Goal: Task Accomplishment & Management: Manage account settings

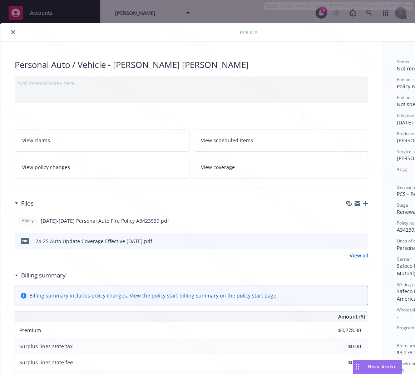
click at [12, 31] on icon "close" at bounding box center [13, 32] width 4 height 4
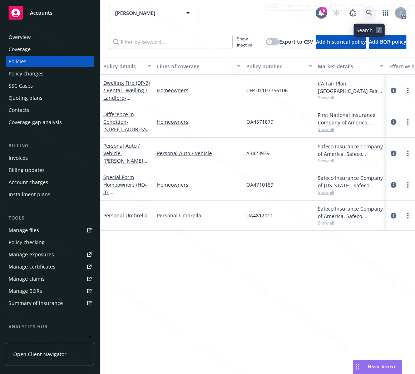
click at [369, 11] on icon at bounding box center [369, 13] width 6 height 6
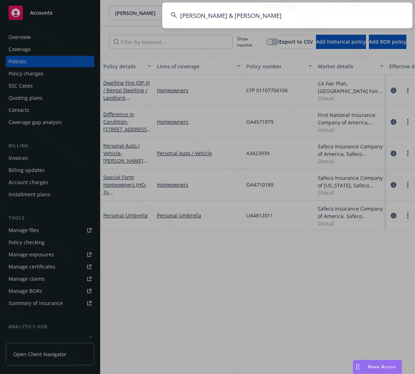
type input "[PERSON_NAME] & [PERSON_NAME]"
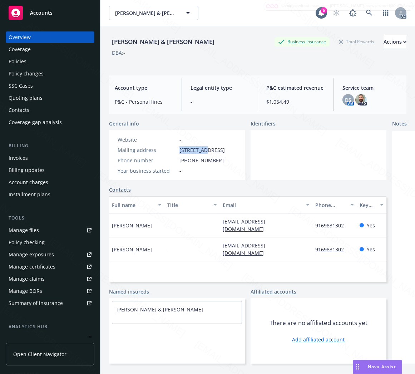
drag, startPoint x: 179, startPoint y: 147, endPoint x: 206, endPoint y: 145, distance: 27.0
click at [206, 145] on div "Website - Mailing address [STREET_ADDRESS] Phone number [PHONE_NUMBER] Year bus…" at bounding box center [171, 155] width 113 height 39
copy span "PO Box 213"
click at [28, 61] on div "Policies" at bounding box center [50, 61] width 83 height 11
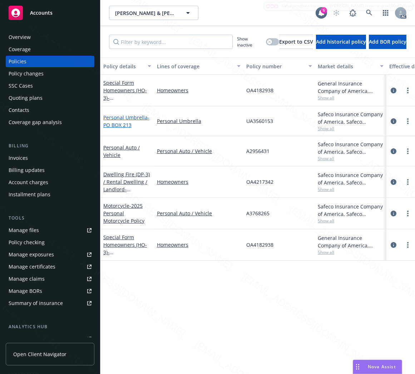
click at [116, 118] on link "Personal Umbrella - PO BOX 213" at bounding box center [126, 121] width 46 height 14
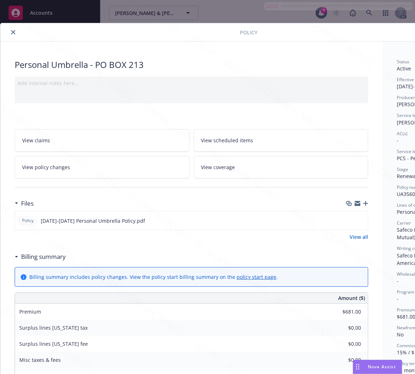
click at [40, 261] on h3 "Billing summary" at bounding box center [43, 256] width 45 height 9
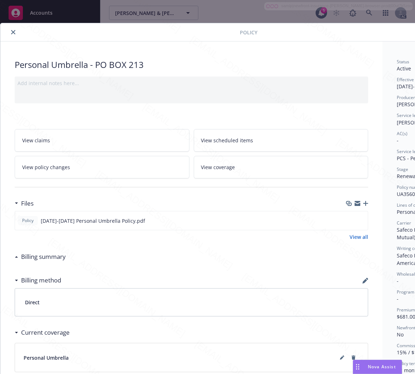
scroll to position [0, 83]
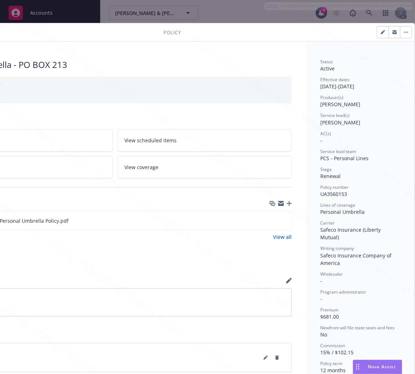
click at [335, 194] on span "UA3560153" at bounding box center [334, 194] width 27 height 7
copy span "UA3560153"
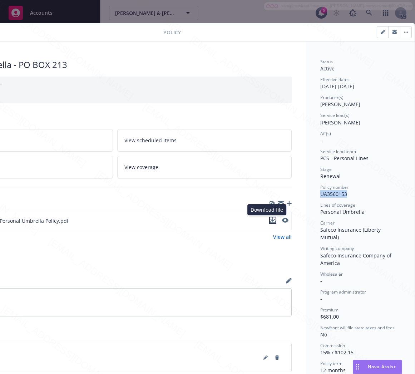
click at [270, 221] on icon "download file" at bounding box center [273, 220] width 6 height 6
click at [400, 34] on button "button" at bounding box center [405, 31] width 11 height 11
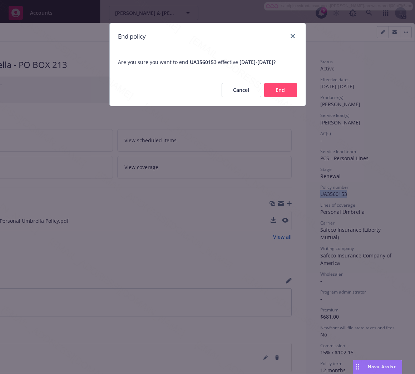
click at [294, 97] on button "End" at bounding box center [280, 90] width 33 height 14
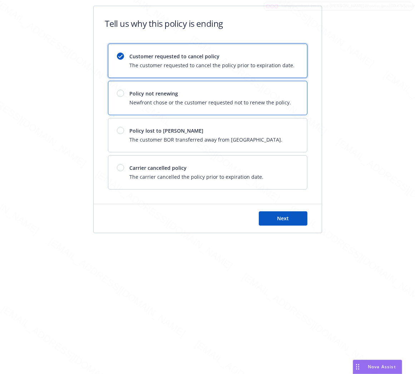
click at [240, 95] on span "Policy not renewing" at bounding box center [211, 94] width 162 height 8
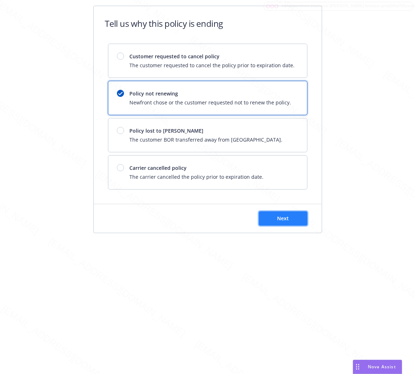
click at [274, 214] on button "Next" at bounding box center [283, 218] width 49 height 14
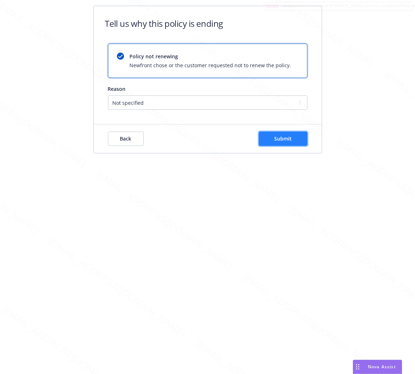
click at [285, 137] on span "Submit" at bounding box center [283, 138] width 18 height 7
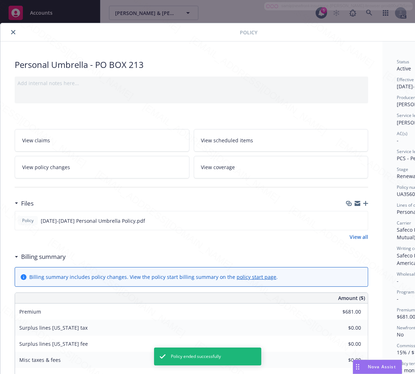
scroll to position [21, 0]
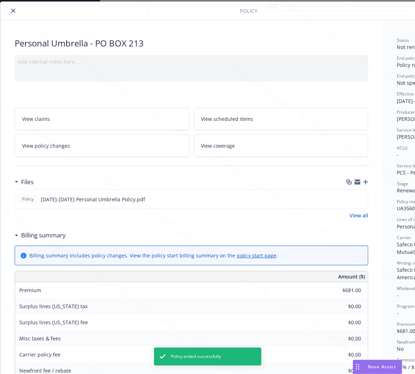
click at [13, 12] on icon "close" at bounding box center [13, 11] width 4 height 4
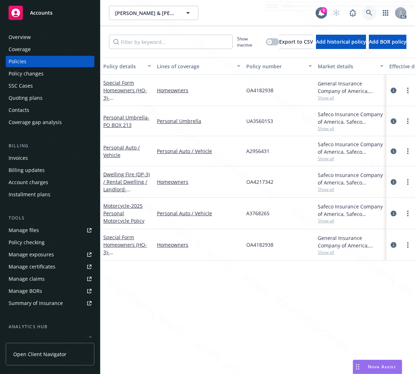
click at [368, 11] on icon at bounding box center [369, 13] width 6 height 6
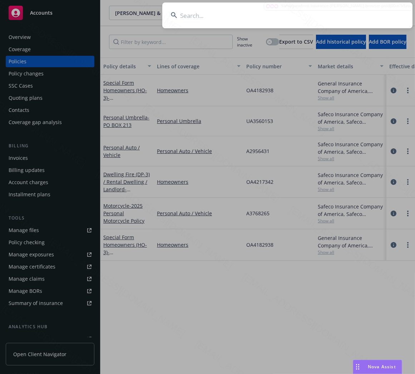
click at [345, 18] on input at bounding box center [287, 16] width 250 height 26
paste input "[PERSON_NAME]"
type input "[PERSON_NAME]"
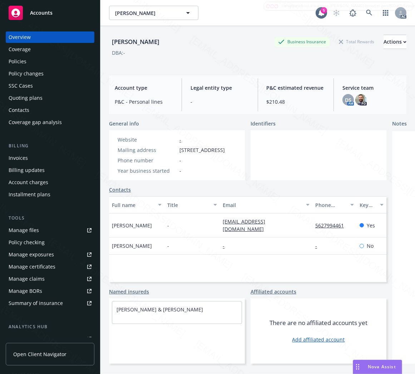
click at [33, 60] on div "Policies" at bounding box center [50, 61] width 83 height 11
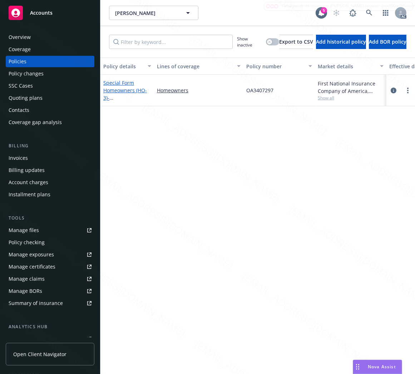
click at [123, 90] on link "Special Form Homeowners (HO-3) - [STREET_ADDRESS]" at bounding box center [125, 93] width 45 height 29
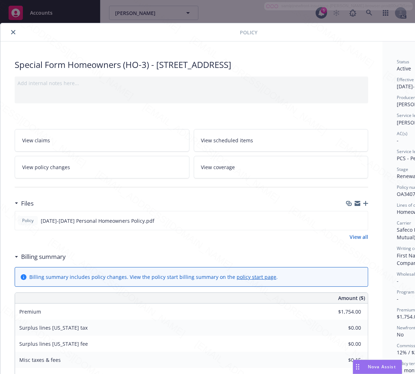
click at [40, 257] on h3 "Billing summary" at bounding box center [43, 256] width 45 height 9
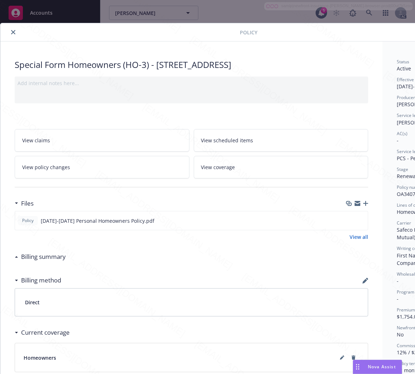
scroll to position [0, 83]
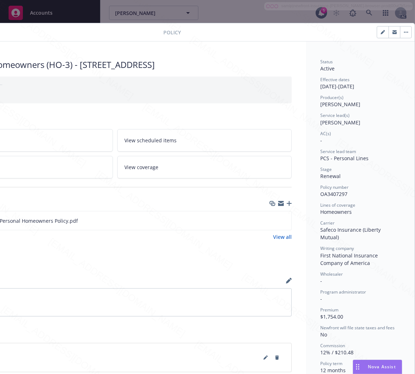
click at [329, 195] on span "OA3407297" at bounding box center [334, 194] width 27 height 7
copy span "OA3407297"
click at [145, 244] on div "Files Policy [DATE]-[DATE] Personal Homeowners Policy.pdf View all" at bounding box center [115, 222] width 354 height 53
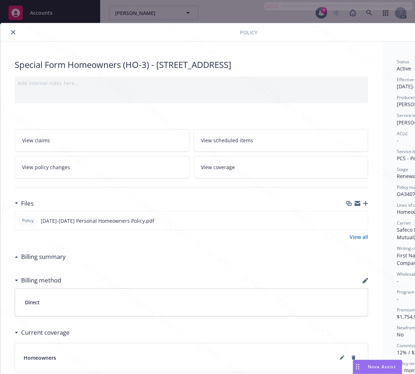
click at [108, 166] on link "View policy changes" at bounding box center [102, 167] width 175 height 23
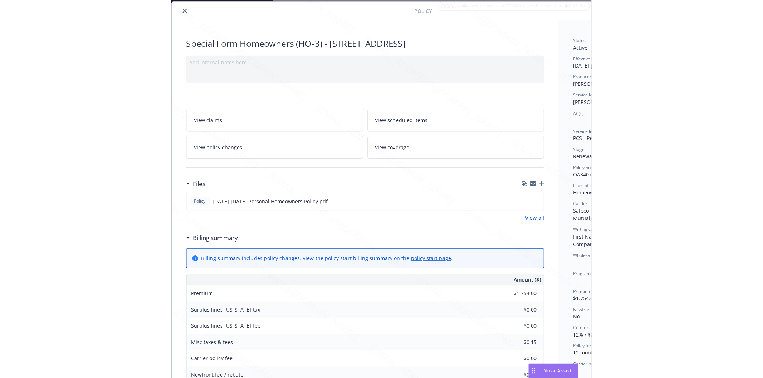
scroll to position [21, 83]
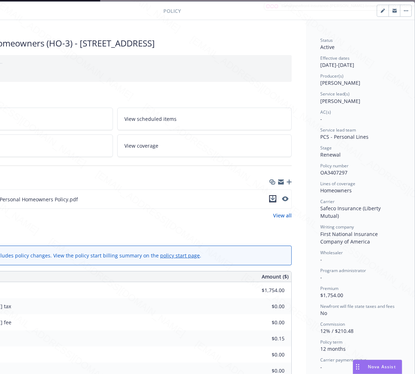
click at [270, 198] on icon "download file" at bounding box center [273, 199] width 6 height 6
click at [333, 190] on div "Homeowners" at bounding box center [361, 191] width 80 height 8
copy div "Homeowners"
click at [404, 11] on icon "button" at bounding box center [406, 10] width 4 height 1
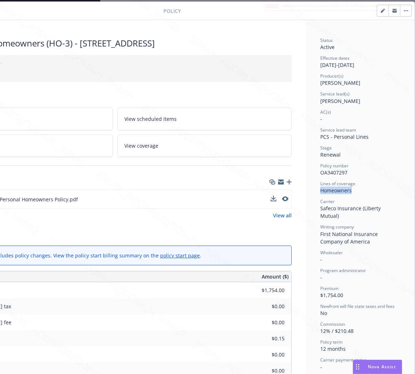
click at [400, 9] on button "button" at bounding box center [405, 10] width 11 height 11
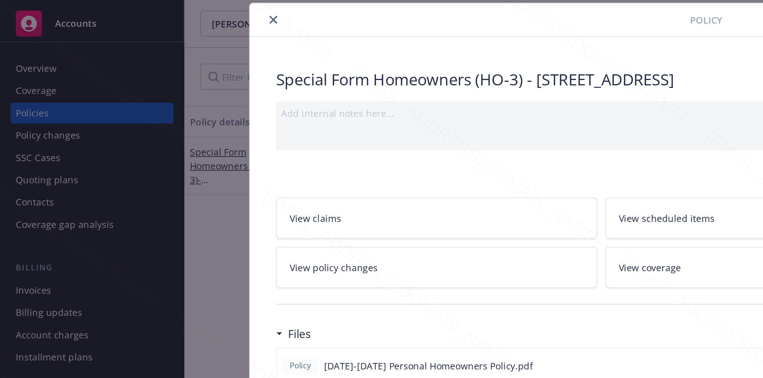
scroll to position [21, 0]
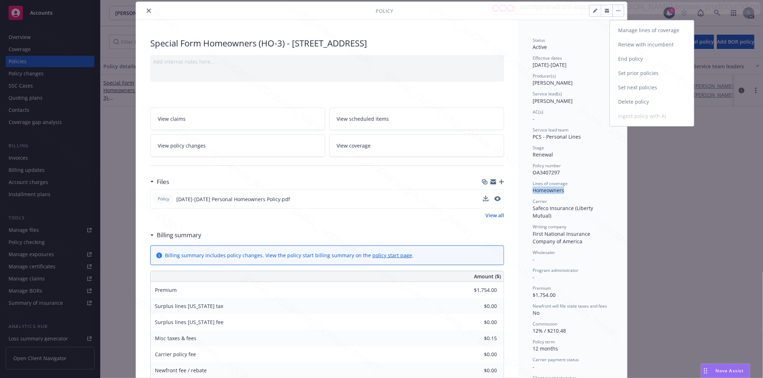
click at [415, 58] on link "End policy" at bounding box center [652, 59] width 84 height 14
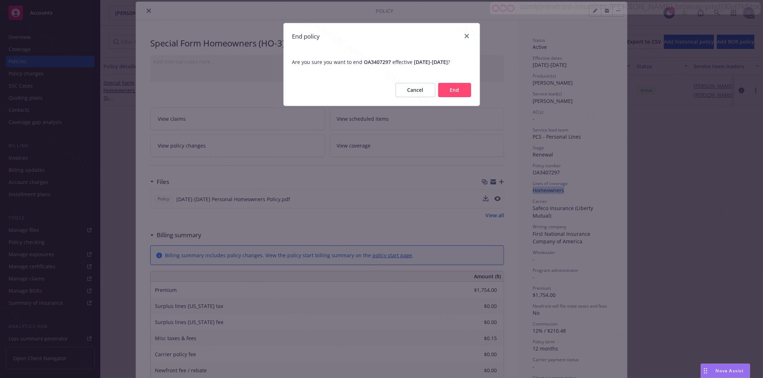
click at [415, 97] on button "End" at bounding box center [454, 90] width 33 height 14
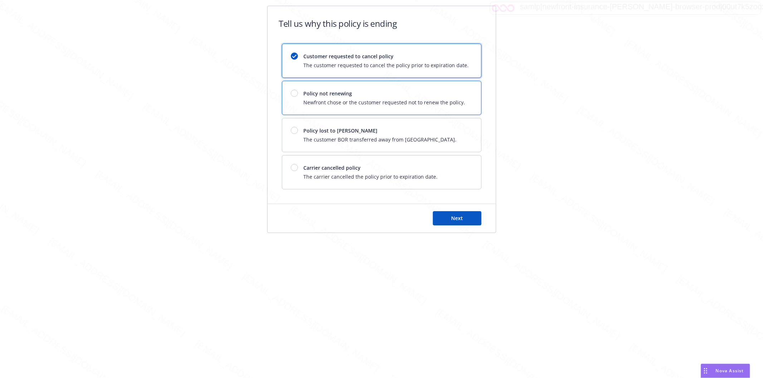
click at [330, 99] on span "Newfront chose or the customer requested not to renew the policy." at bounding box center [385, 103] width 162 height 8
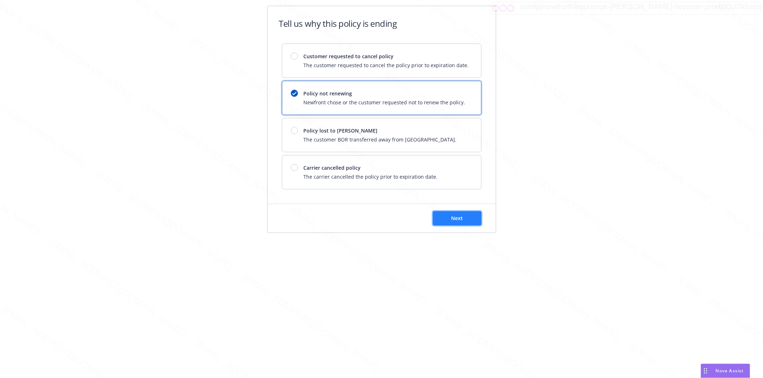
click at [415, 219] on button "Next" at bounding box center [457, 218] width 49 height 14
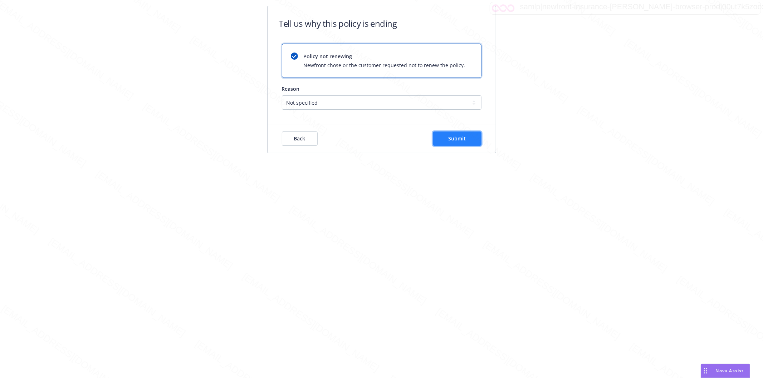
click at [415, 140] on span "Submit" at bounding box center [457, 138] width 18 height 7
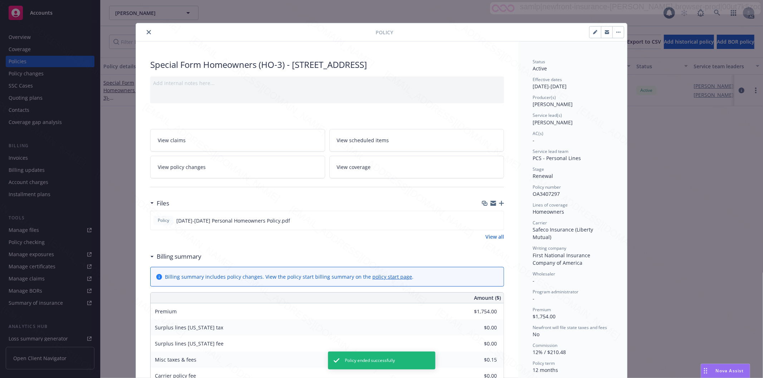
scroll to position [21, 0]
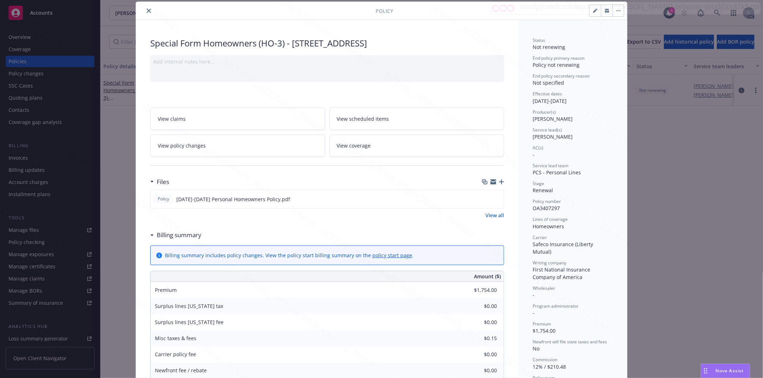
click at [147, 11] on icon "close" at bounding box center [149, 11] width 4 height 4
